Goal: Task Accomplishment & Management: Manage account settings

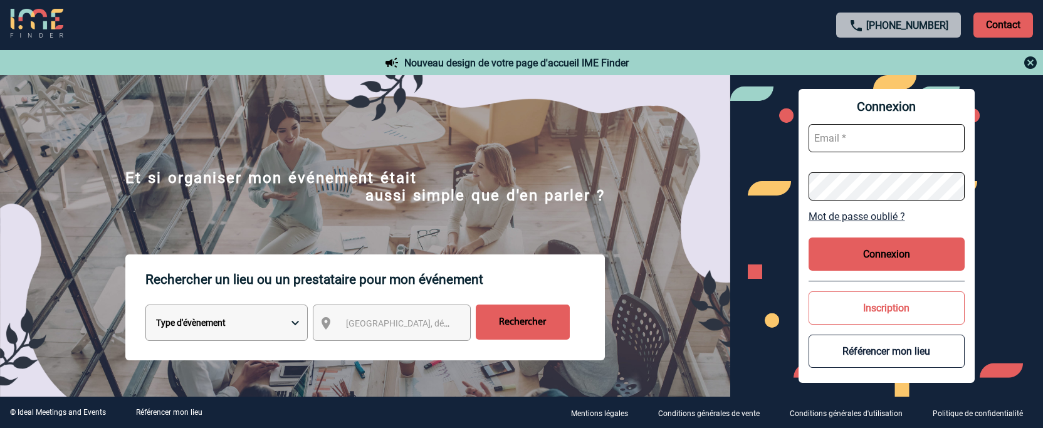
type input "afbonhomme@ime-groupe.com"
click at [935, 260] on button "Connexion" at bounding box center [887, 254] width 157 height 33
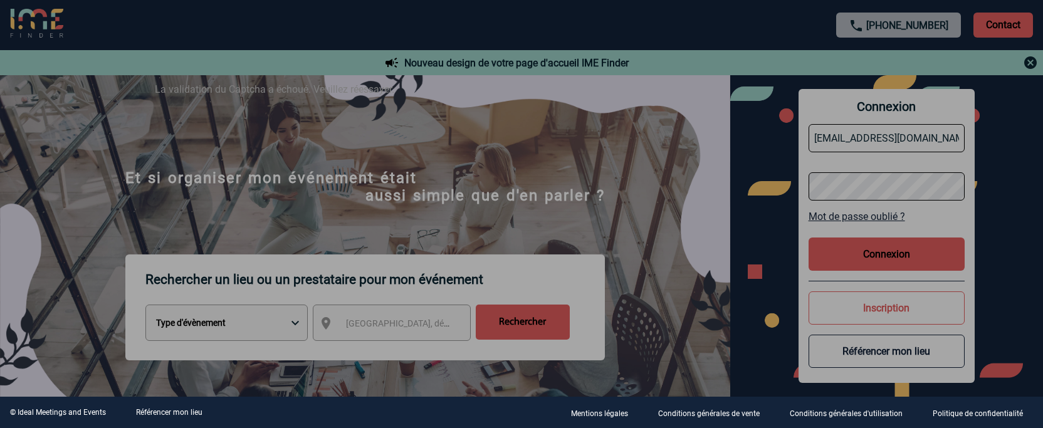
click at [935, 260] on div at bounding box center [521, 214] width 1043 height 428
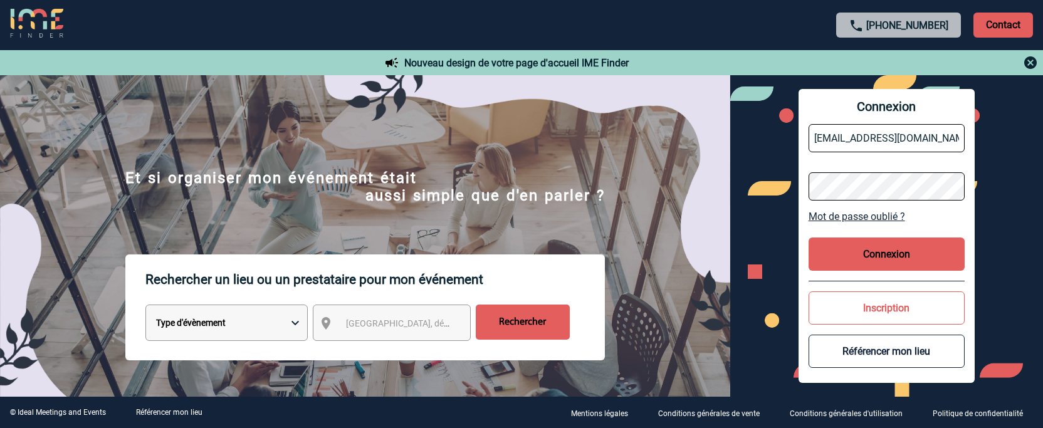
click at [907, 260] on button "Connexion" at bounding box center [887, 254] width 157 height 33
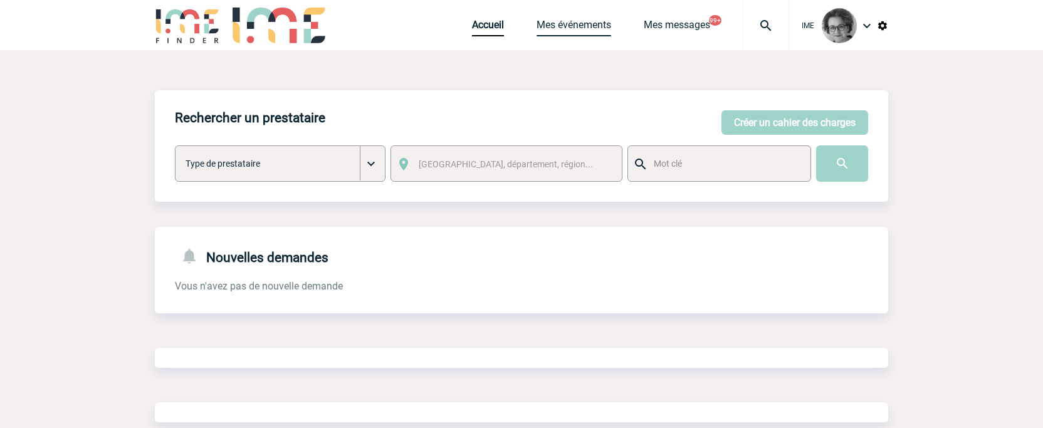
click at [572, 23] on link "Mes événements" at bounding box center [574, 28] width 75 height 18
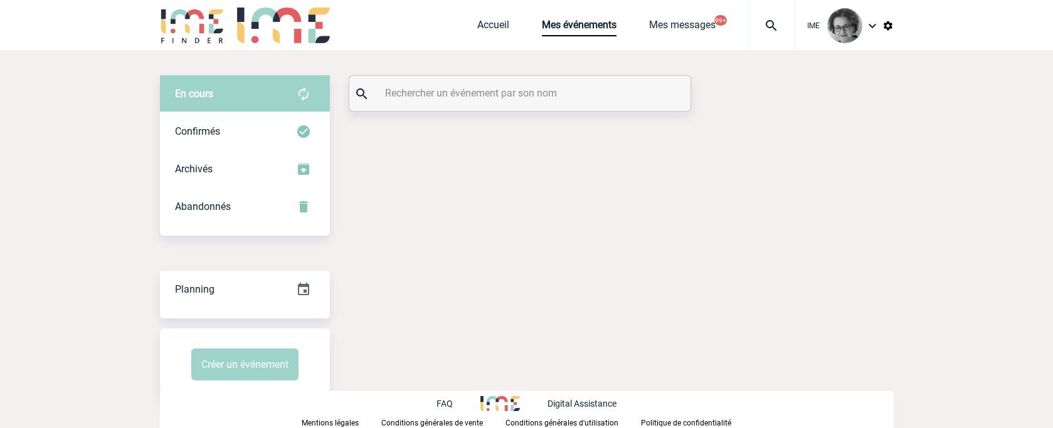
click at [559, 103] on div at bounding box center [519, 93] width 341 height 35
click at [554, 92] on input "text" at bounding box center [521, 93] width 279 height 18
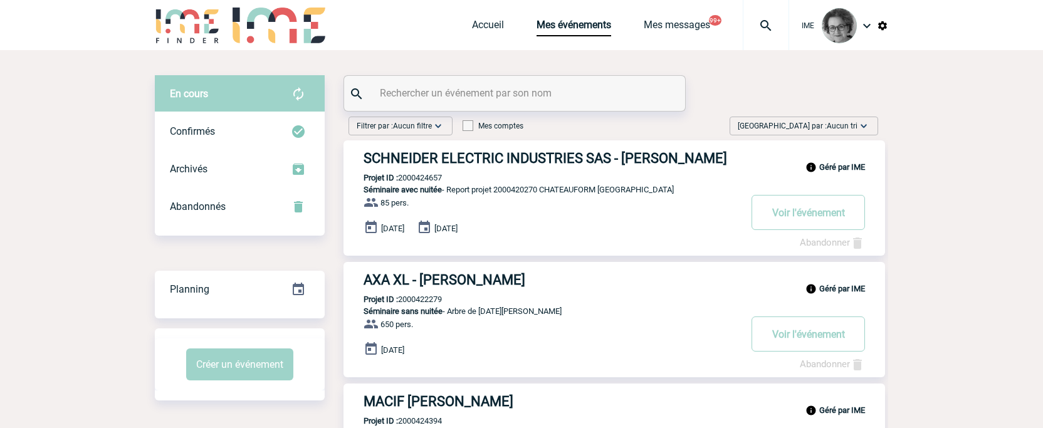
paste input "2000425023"
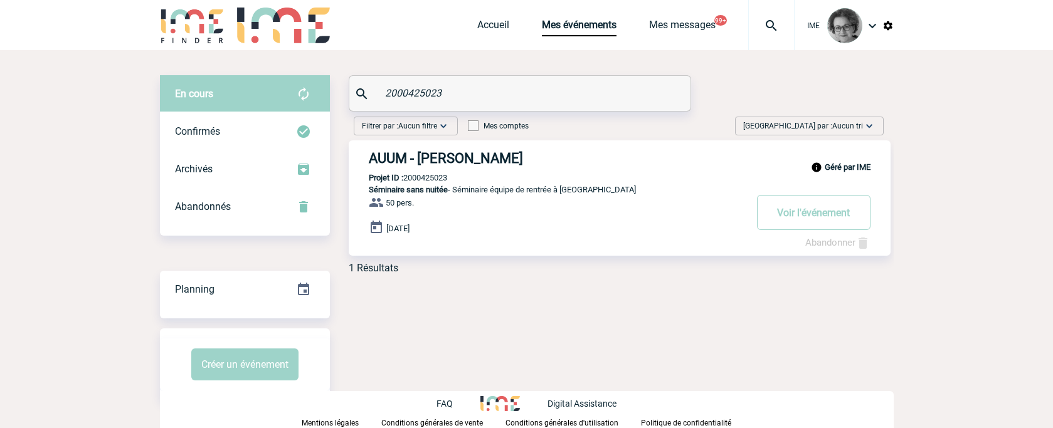
type input "2000425023"
click at [817, 241] on link "Abandonner" at bounding box center [837, 242] width 65 height 11
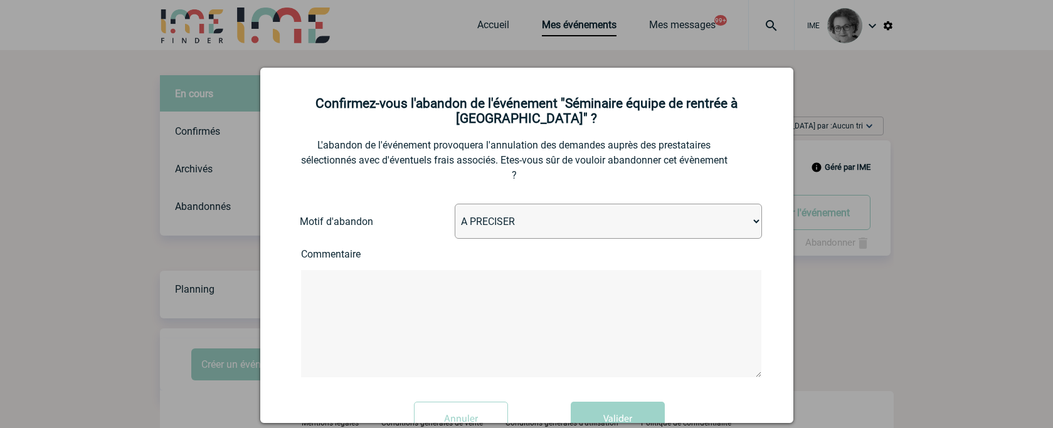
click at [603, 218] on select "A PRECISER Projet annulé Projet reporté Evénement organisé en interne A fait ap…" at bounding box center [608, 221] width 307 height 35
select select "ABANDON_PROJET_10"
click at [455, 204] on select "A PRECISER Projet annulé Projet reporté Evénement organisé en interne A fait ap…" at bounding box center [608, 221] width 307 height 35
click at [555, 322] on textarea at bounding box center [531, 323] width 460 height 107
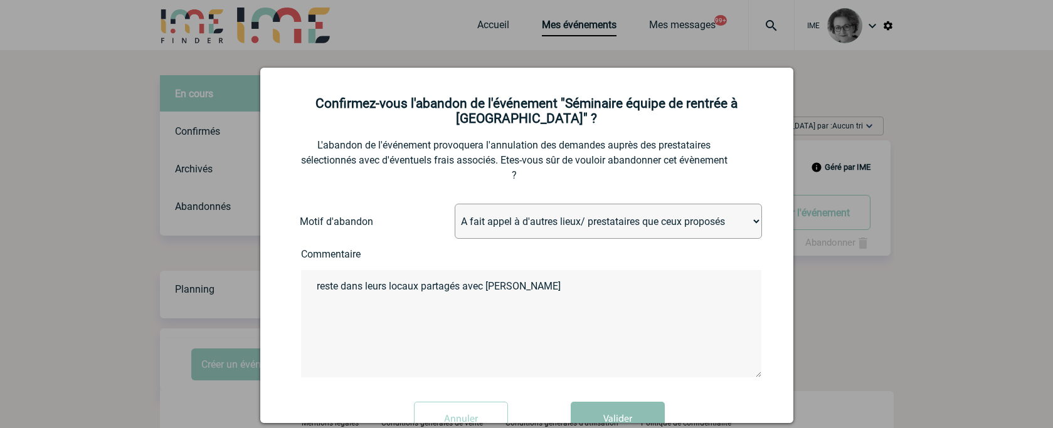
type textarea "reste dans leurs locaux partagés avec [PERSON_NAME]"
click at [618, 408] on button "Valider" at bounding box center [618, 419] width 94 height 35
